Goal: Task Accomplishment & Management: Manage account settings

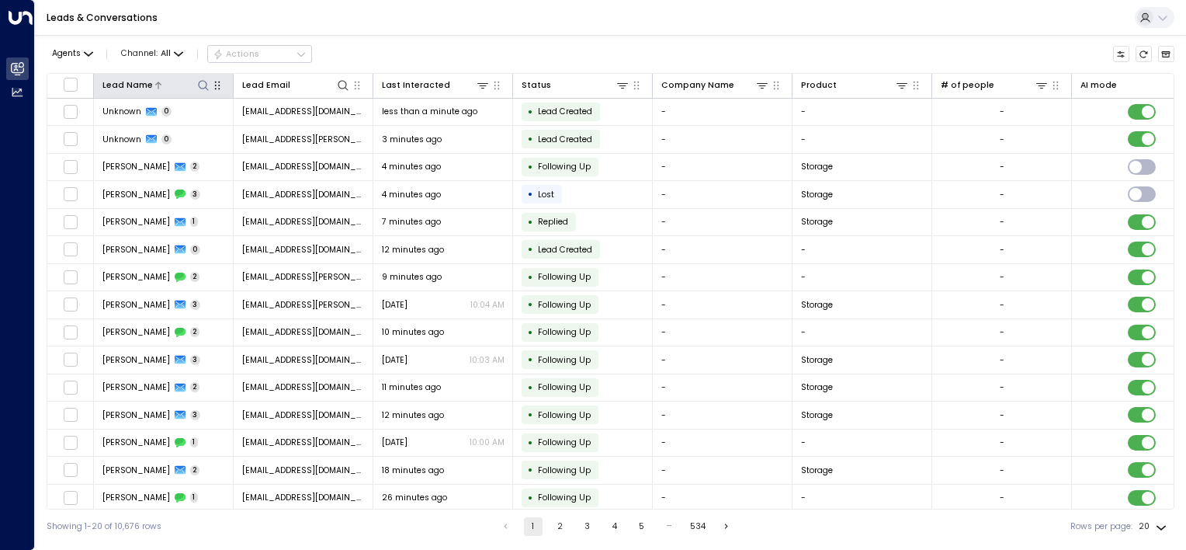
click at [205, 84] on icon at bounding box center [203, 85] width 12 height 12
type input "**********"
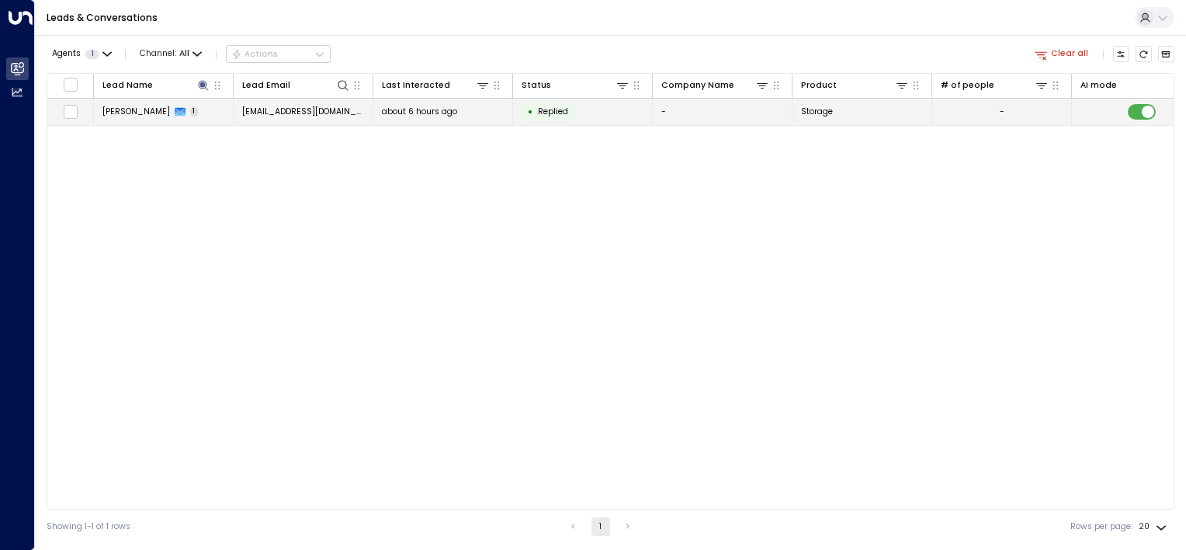
click at [355, 115] on span "[EMAIL_ADDRESS][DOMAIN_NAME]" at bounding box center [303, 112] width 123 height 12
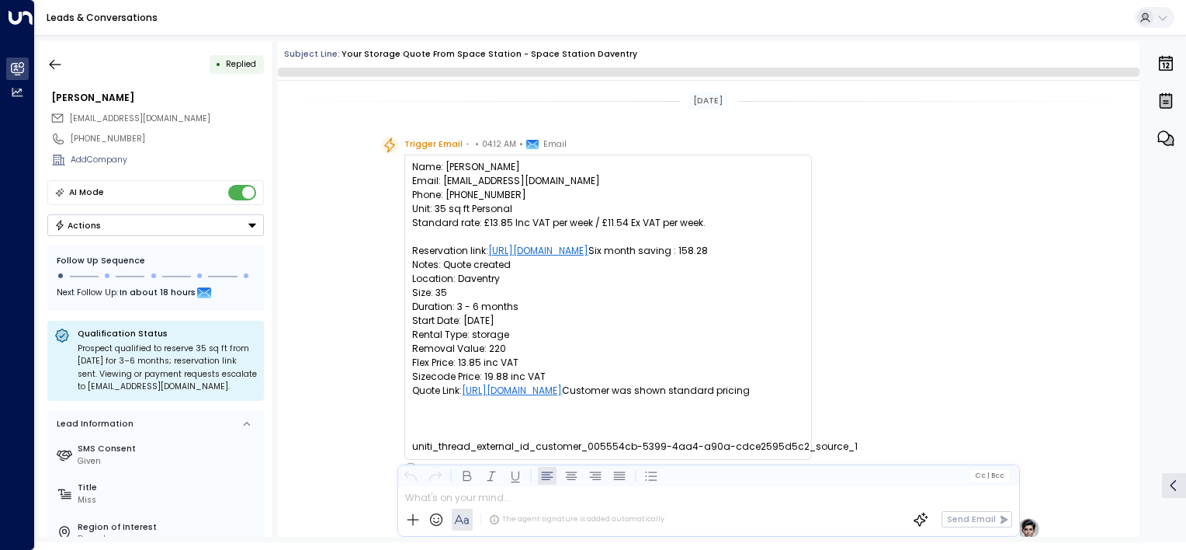
scroll to position [557, 0]
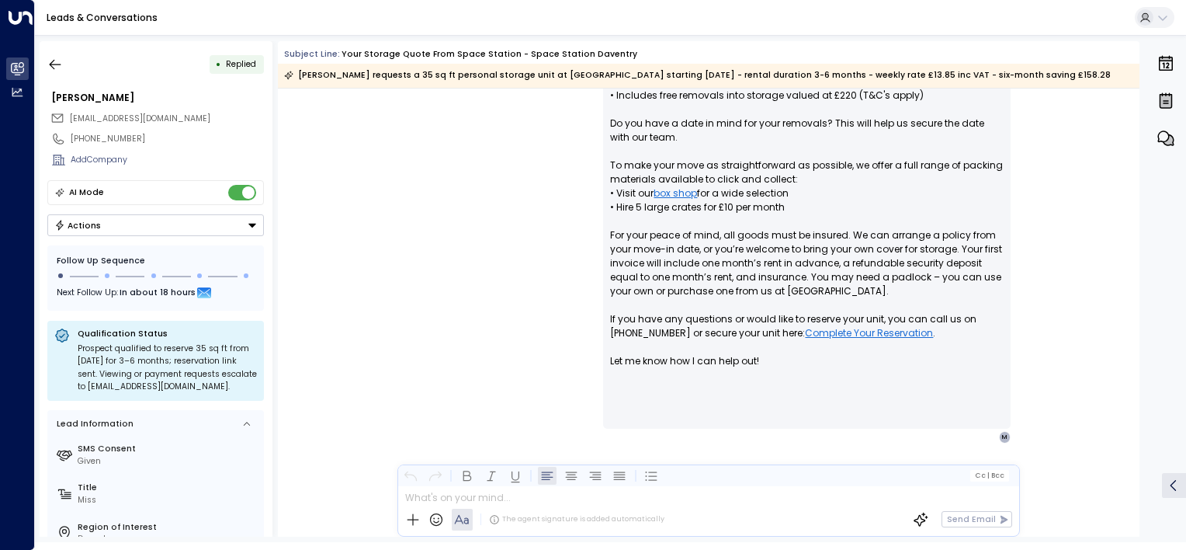
click at [231, 217] on button "Actions" at bounding box center [155, 225] width 217 height 22
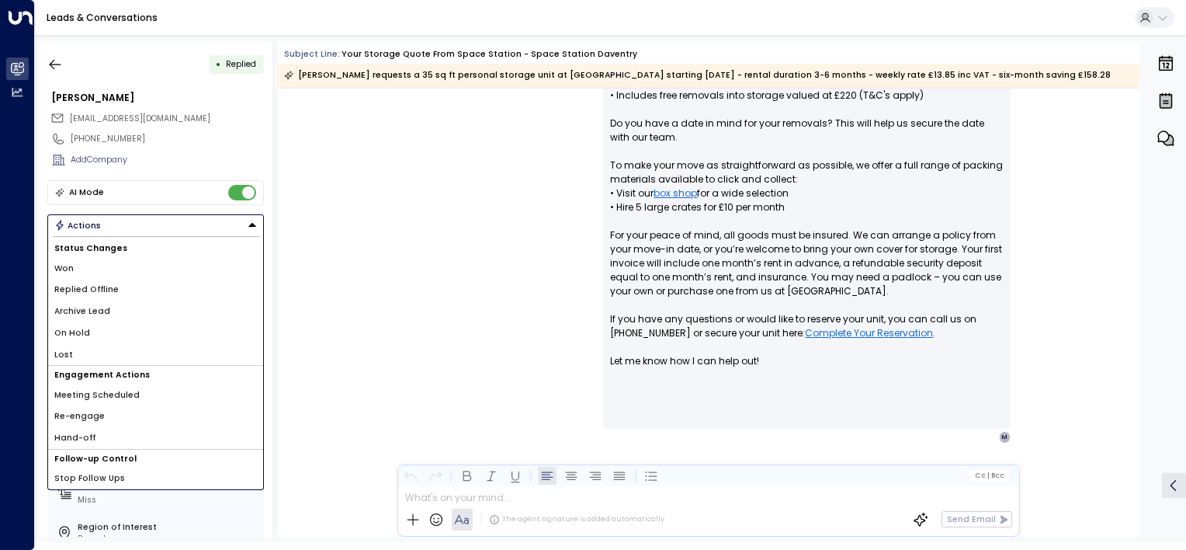
click at [93, 349] on li "Lost" at bounding box center [155, 355] width 215 height 22
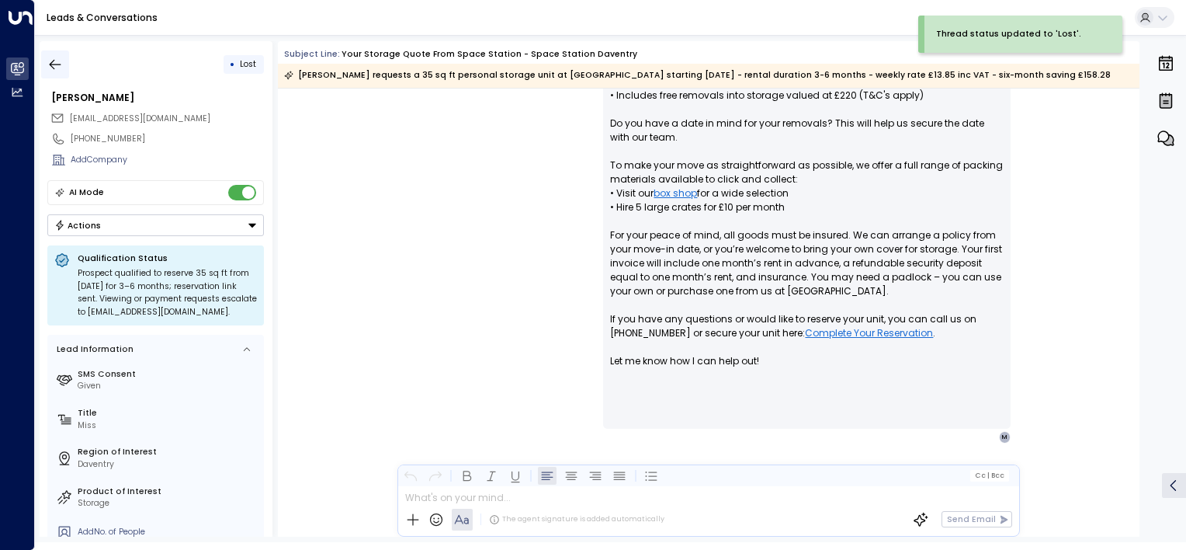
click at [50, 62] on icon "button" at bounding box center [55, 65] width 16 height 16
